Goal: Task Accomplishment & Management: Manage account settings

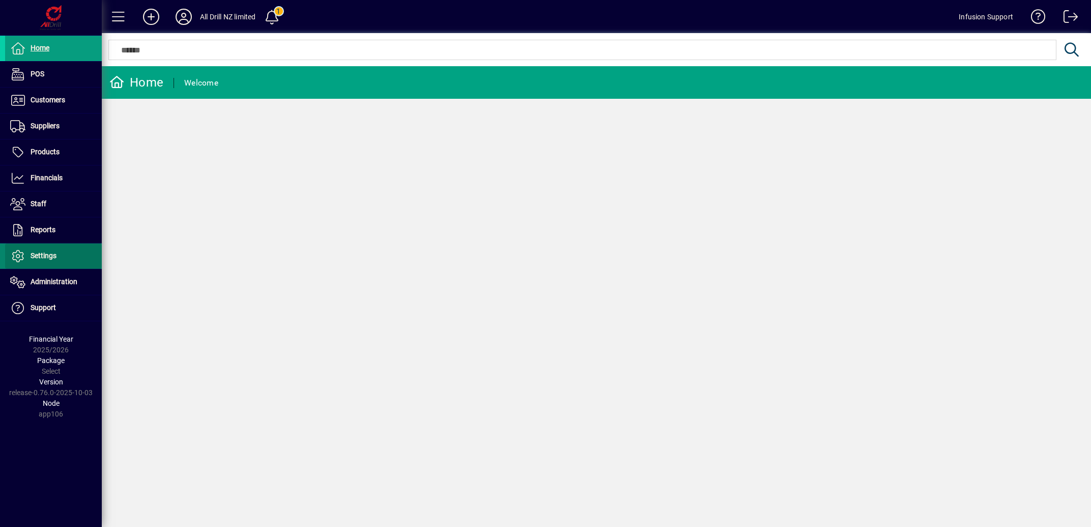
click at [56, 259] on span "Settings" at bounding box center [44, 255] width 26 height 8
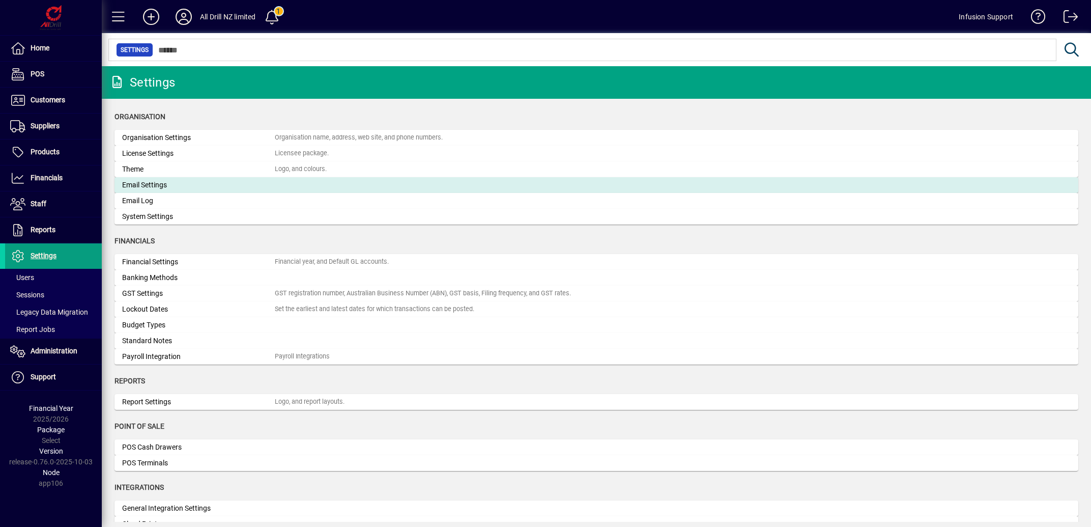
click at [210, 184] on div "Email Settings" at bounding box center [198, 185] width 153 height 11
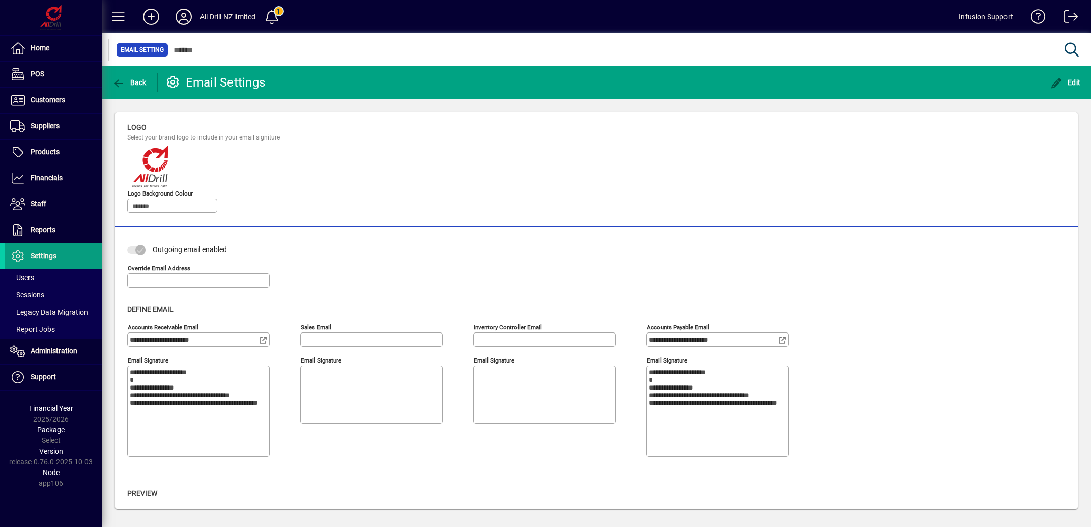
click at [522, 341] on input "Inventory Controller Email" at bounding box center [545, 339] width 139 height 8
